Goal: Task Accomplishment & Management: Manage account settings

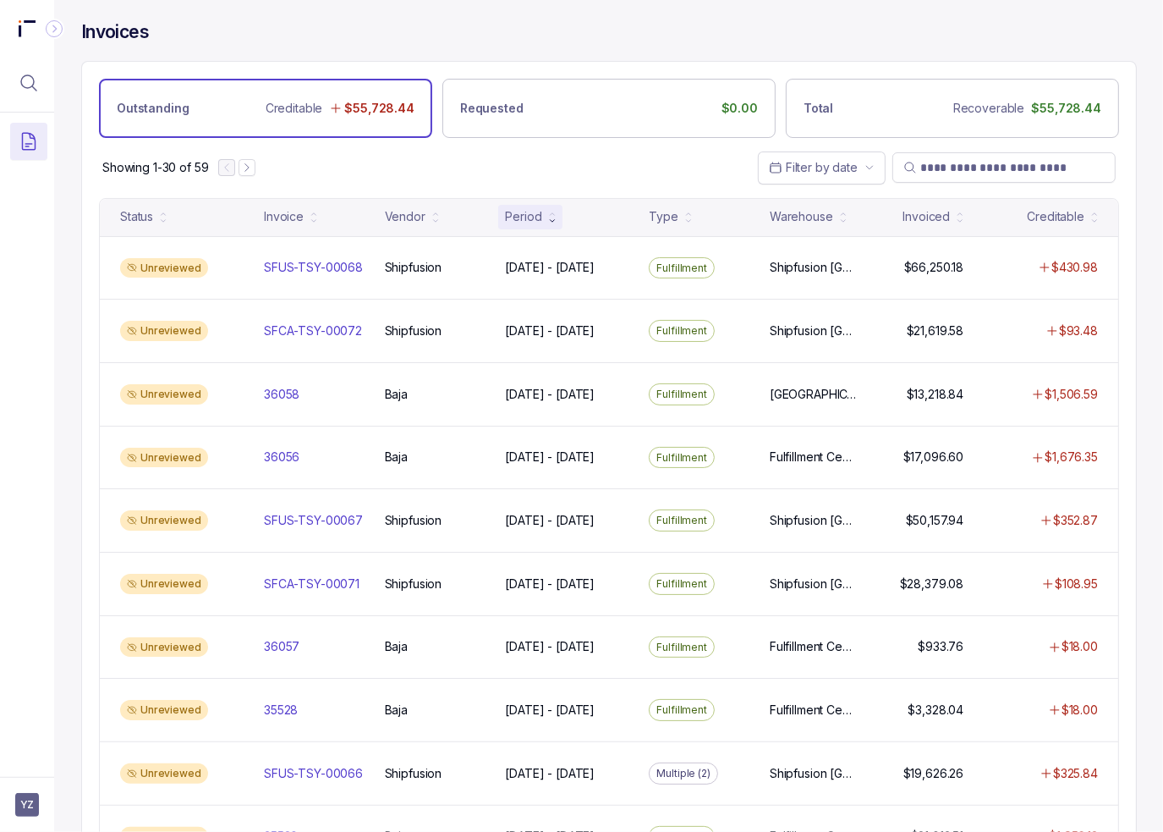
click at [442, 50] on div "Invoices" at bounding box center [609, 40] width 1056 height 41
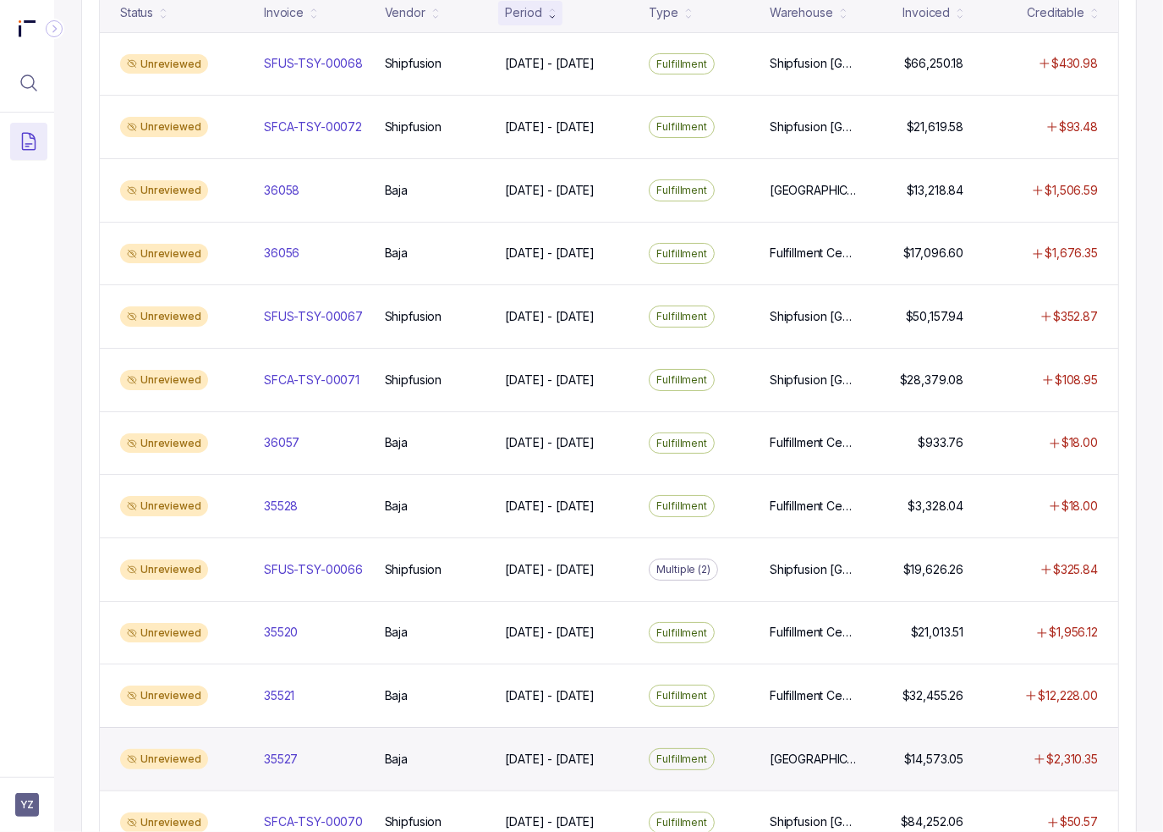
scroll to position [254, 0]
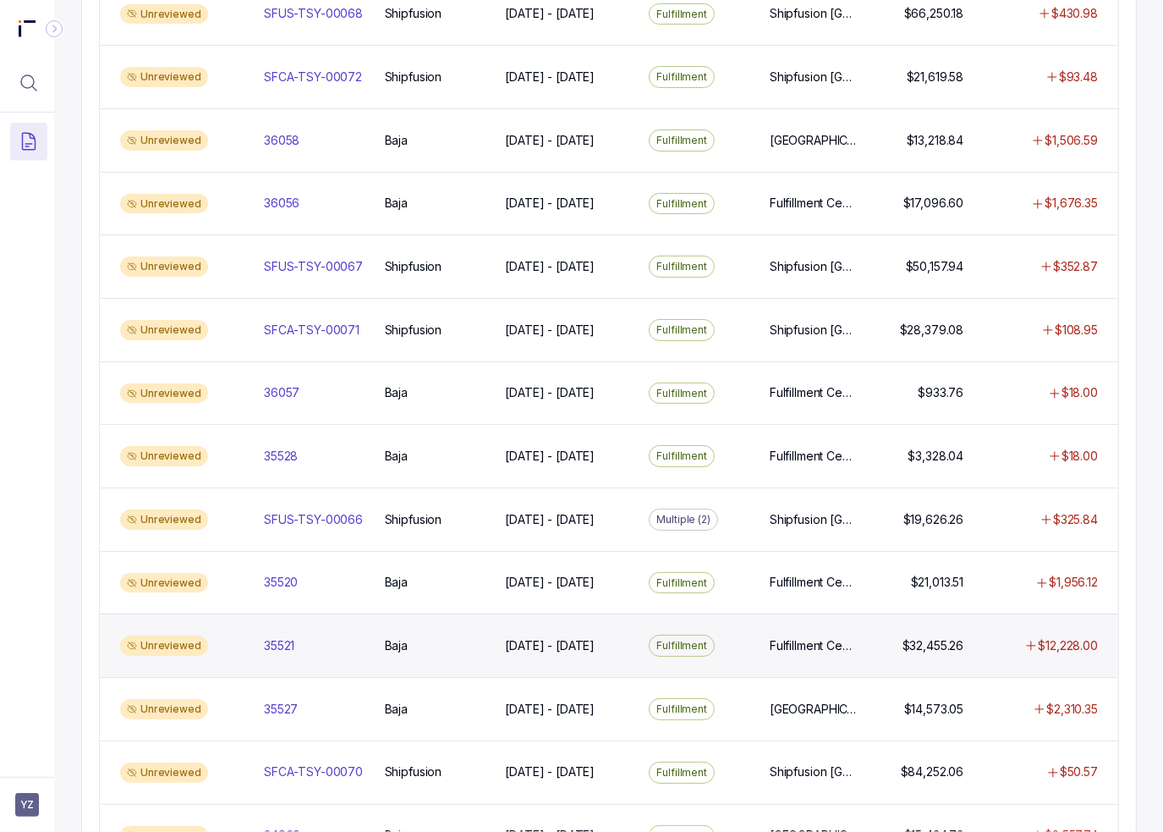
drag, startPoint x: 668, startPoint y: 644, endPoint x: 453, endPoint y: 666, distance: 216.8
click at [668, 643] on p "Fulfillment" at bounding box center [681, 645] width 51 height 17
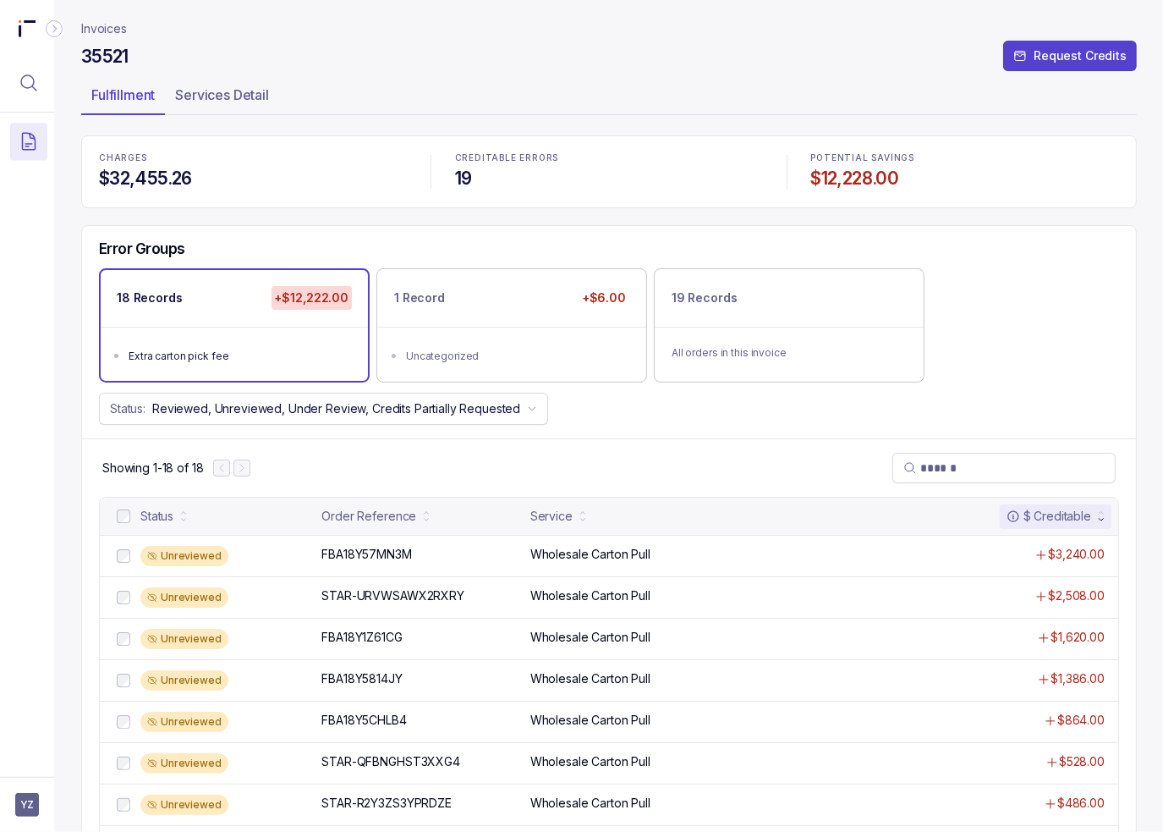
click at [236, 58] on div "35521 Request Credits" at bounding box center [609, 59] width 1056 height 30
click at [228, 85] on p "Services Detail" at bounding box center [222, 95] width 94 height 20
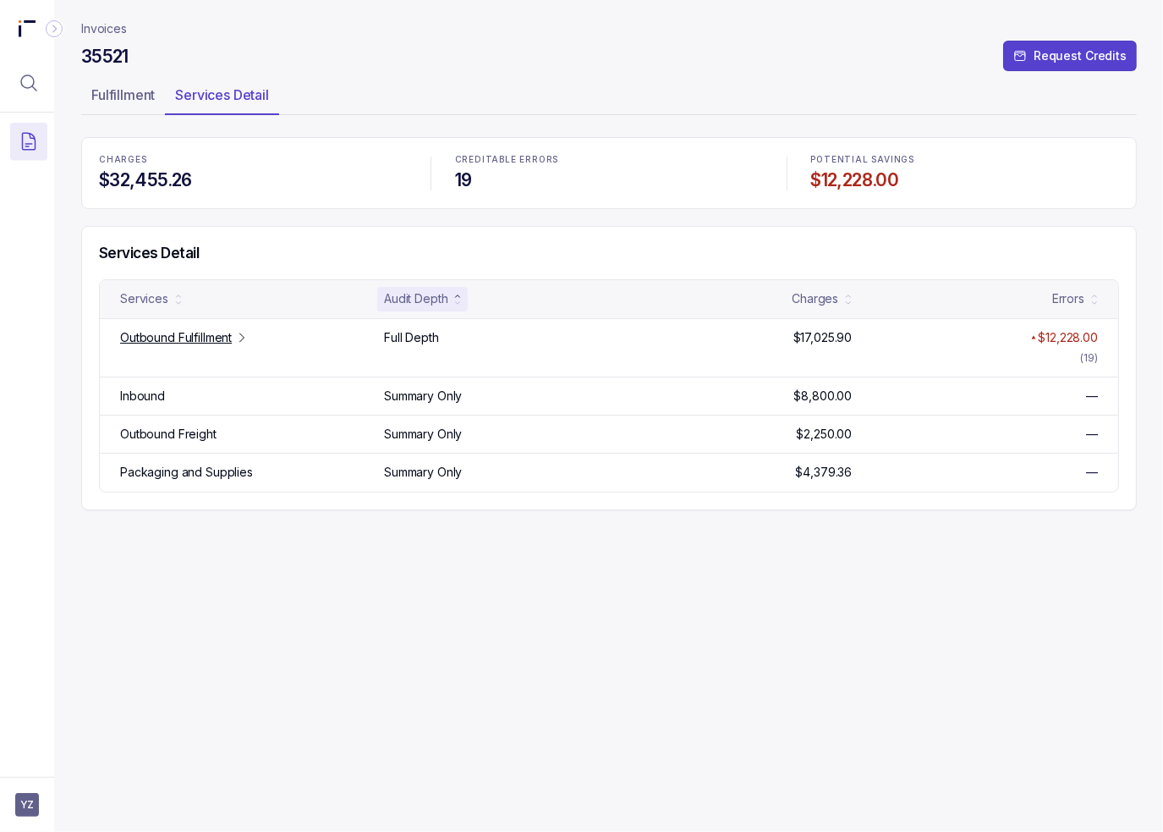
click at [254, 46] on div "35521 Request Credits" at bounding box center [609, 59] width 1056 height 30
click at [254, 585] on div "Invoices 35521 Request Credits Fulfillment Services Detail CHARGES $32,455.26 C…" at bounding box center [609, 416] width 1056 height 832
click at [132, 97] on p "Fulfillment" at bounding box center [122, 95] width 63 height 20
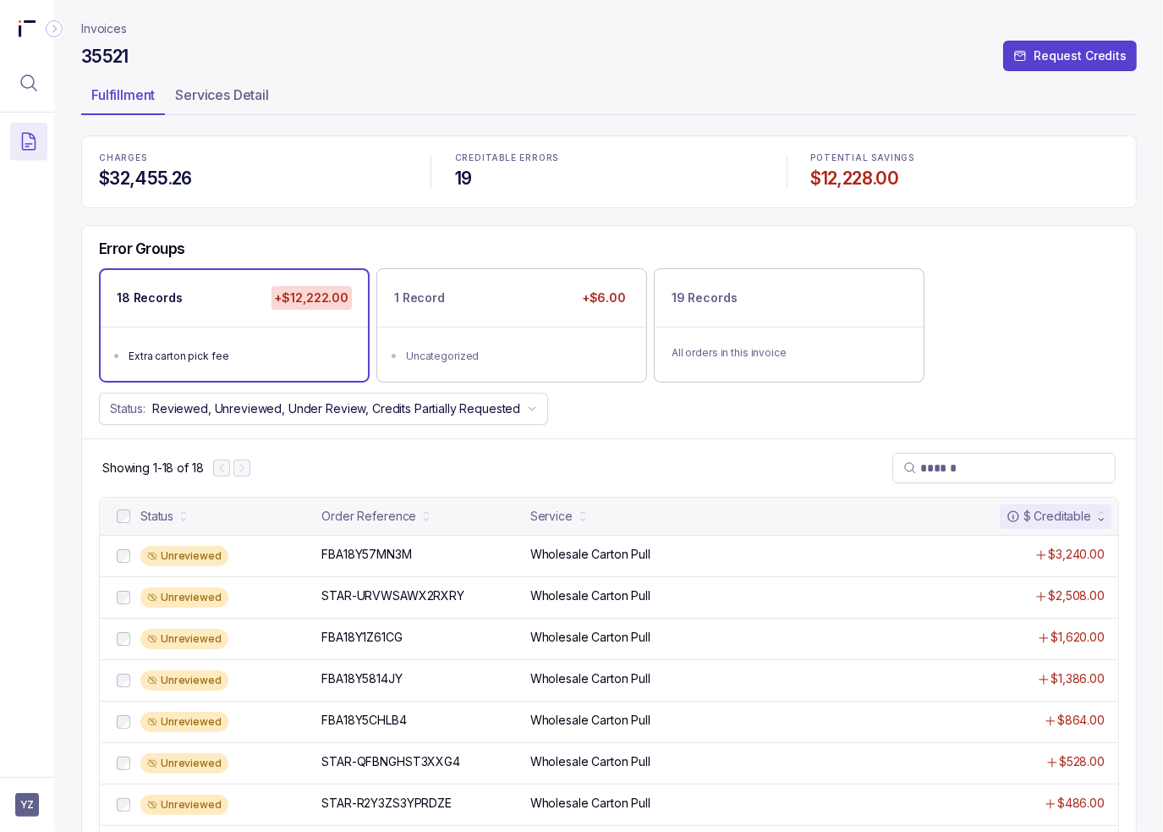
click at [612, 210] on div "CHARGES $32,455.26 CREDITABLE ERRORS 19 POTENTIAL SAVINGS $12,228.00 Error Grou…" at bounding box center [609, 717] width 1056 height 1164
click at [331, 233] on div "Error Groups 18 Records +$12,222.00 Extra carton pick fee 1 Record +$6.00 Uncat…" at bounding box center [609, 332] width 1054 height 213
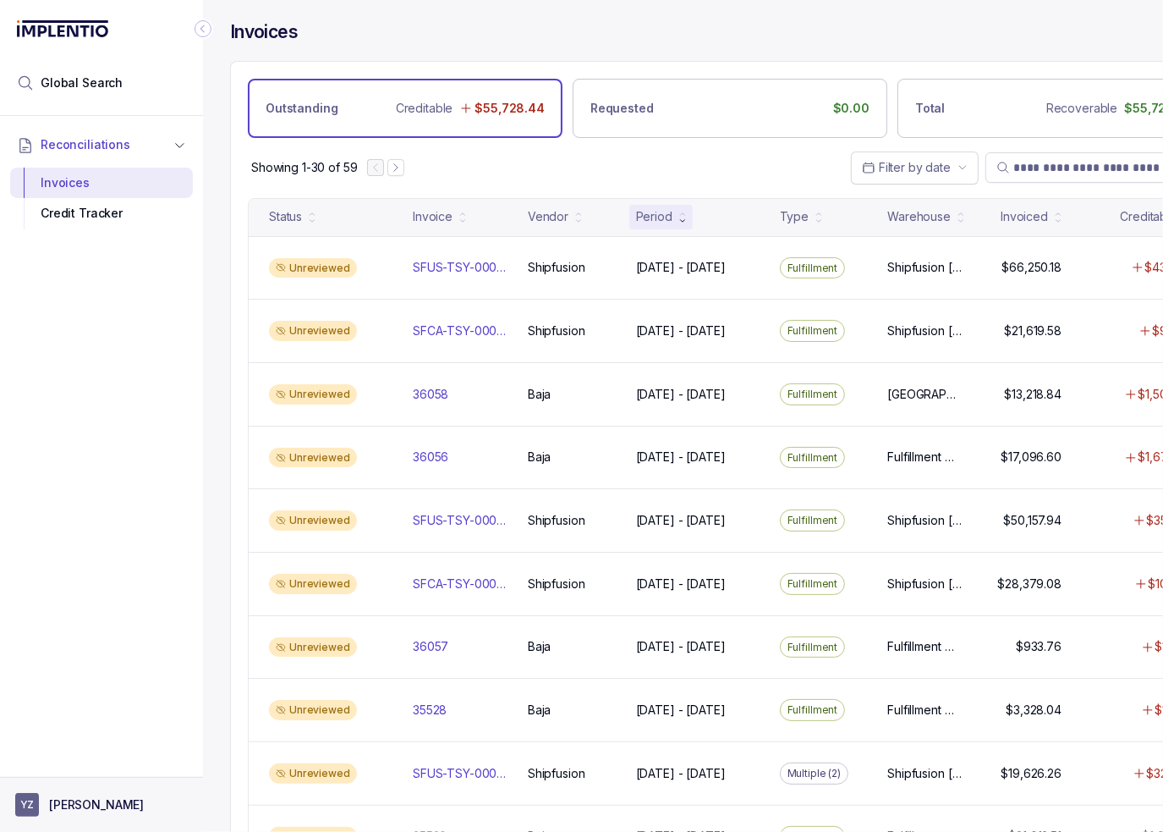
click at [101, 810] on p "[PERSON_NAME]" at bounding box center [96, 804] width 95 height 17
click at [109, 776] on p "Logout" at bounding box center [111, 768] width 140 height 17
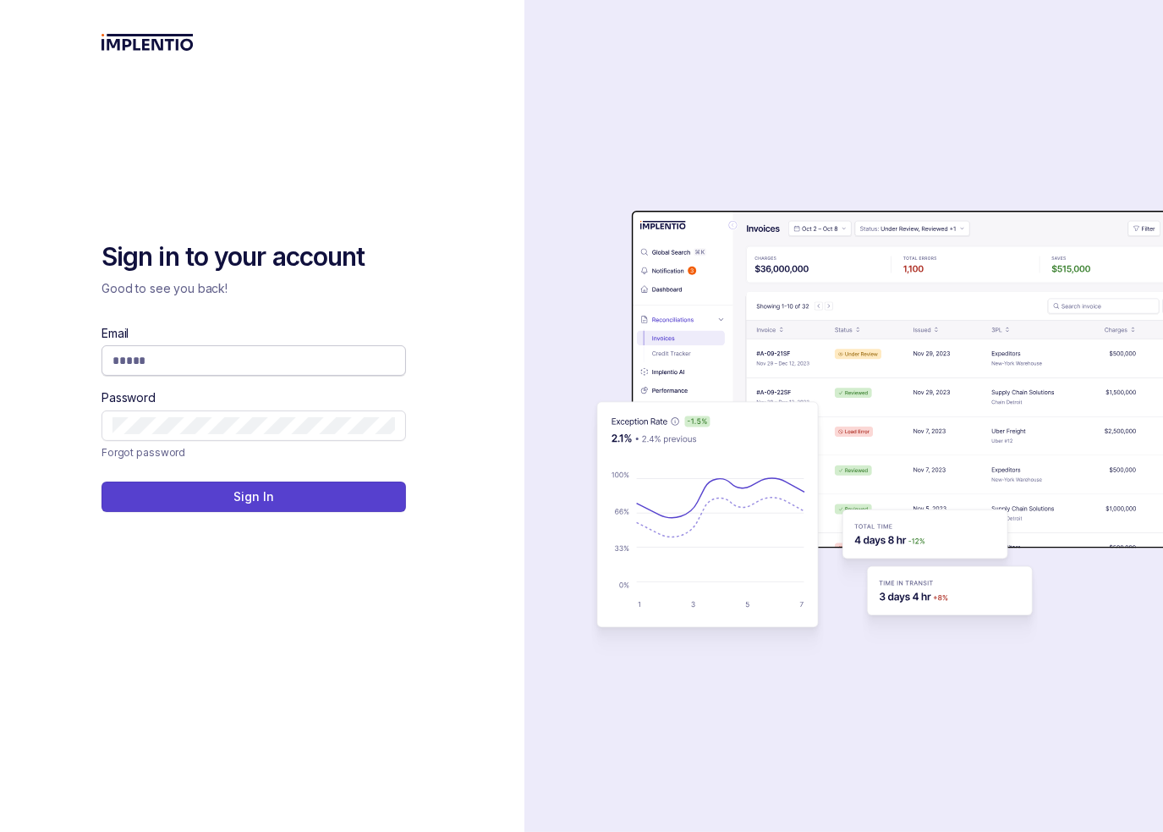
click at [261, 361] on input "Email" at bounding box center [254, 360] width 283 height 17
type input "**********"
